Goal: Task Accomplishment & Management: Complete application form

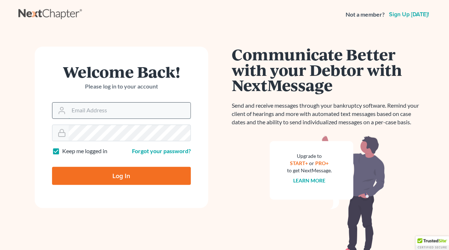
click at [102, 113] on input "Email Address" at bounding box center [130, 111] width 122 height 16
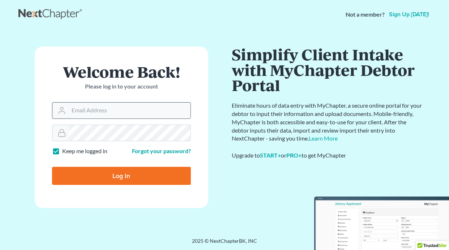
type input "[EMAIL_ADDRESS][DOMAIN_NAME]"
click at [116, 172] on input "Log In" at bounding box center [121, 176] width 139 height 18
type input "Thinking..."
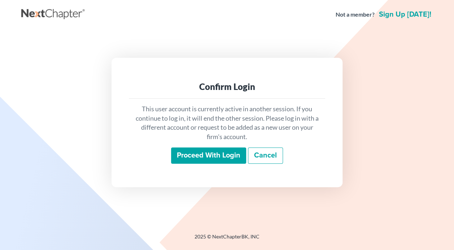
click at [191, 158] on input "Proceed with login" at bounding box center [208, 155] width 75 height 17
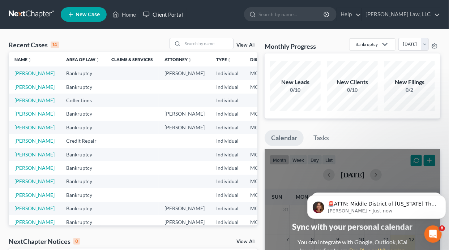
click at [169, 16] on link "Client Portal" at bounding box center [162, 14] width 47 height 13
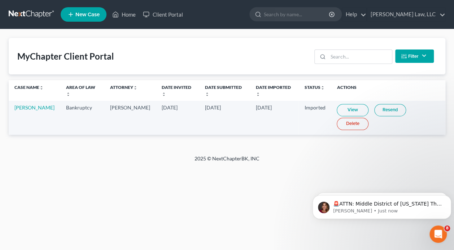
click at [88, 15] on span "New Case" at bounding box center [88, 14] width 24 height 5
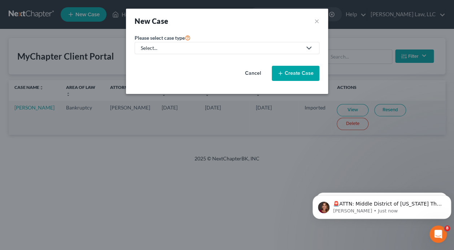
click at [214, 47] on div "Select..." at bounding box center [221, 47] width 161 height 7
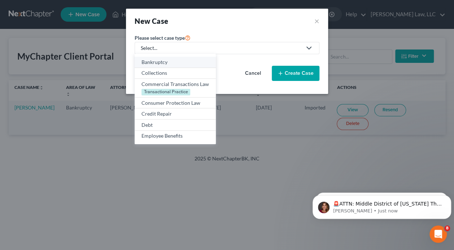
click at [178, 62] on div "Bankruptcy" at bounding box center [176, 62] width 68 height 7
select select "46"
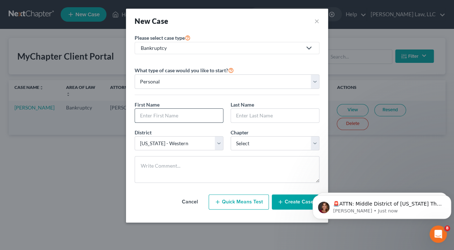
click at [179, 119] on input "text" at bounding box center [179, 116] width 88 height 14
type input "Aaron"
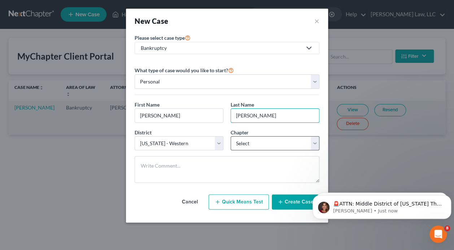
type input "Frazier"
click at [259, 145] on select "Select 7 11 12 13" at bounding box center [275, 143] width 89 height 14
select select "0"
click at [231, 136] on select "Select 7 11 12 13" at bounding box center [275, 143] width 89 height 14
click at [293, 201] on button "Create Case" at bounding box center [296, 201] width 48 height 15
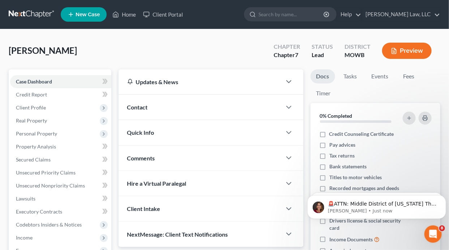
click at [275, 140] on div "Quick Info" at bounding box center [199, 132] width 163 height 25
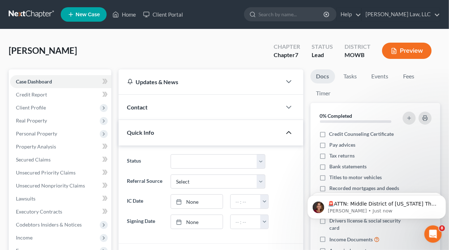
click at [289, 135] on icon "button" at bounding box center [288, 132] width 9 height 9
